Goal: Obtain resource: Download file/media

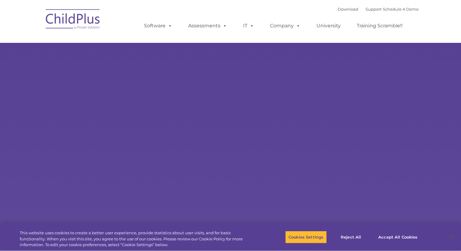
type input ""
select select "MEDIUM"
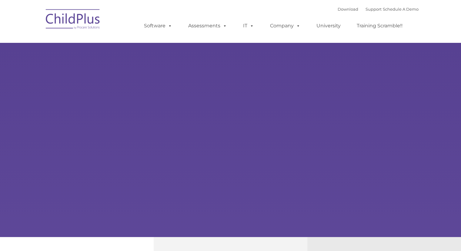
type input ""
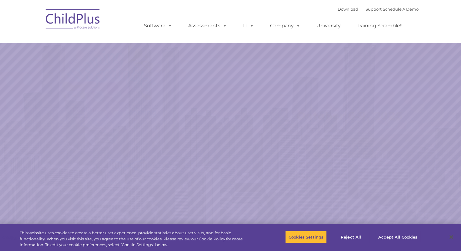
select select "MEDIUM"
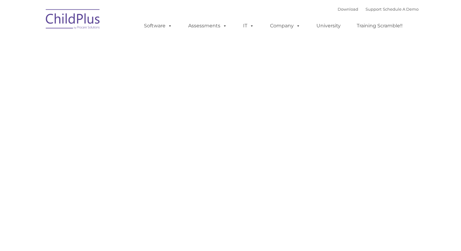
type input ""
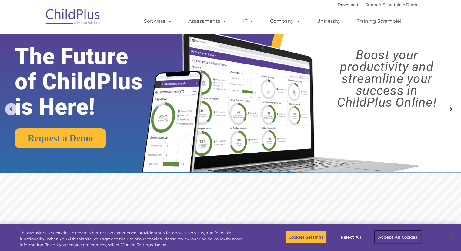
click at [408, 238] on button "Accept All Cookies" at bounding box center [398, 236] width 46 height 13
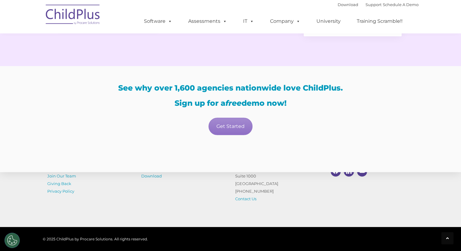
scroll to position [1074, 0]
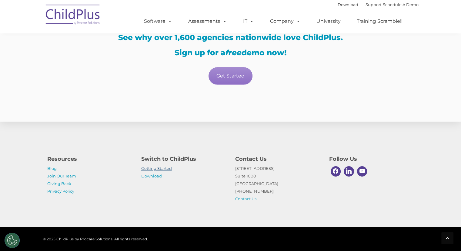
click at [163, 169] on link "Getting Started" at bounding box center [156, 168] width 31 height 5
click at [159, 174] on link "Download" at bounding box center [151, 175] width 21 height 5
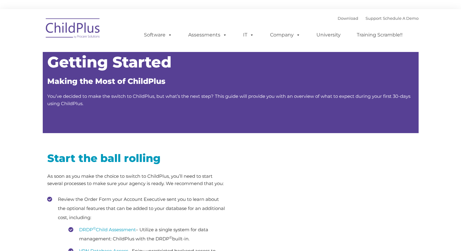
type input ""
